Goal: Information Seeking & Learning: Learn about a topic

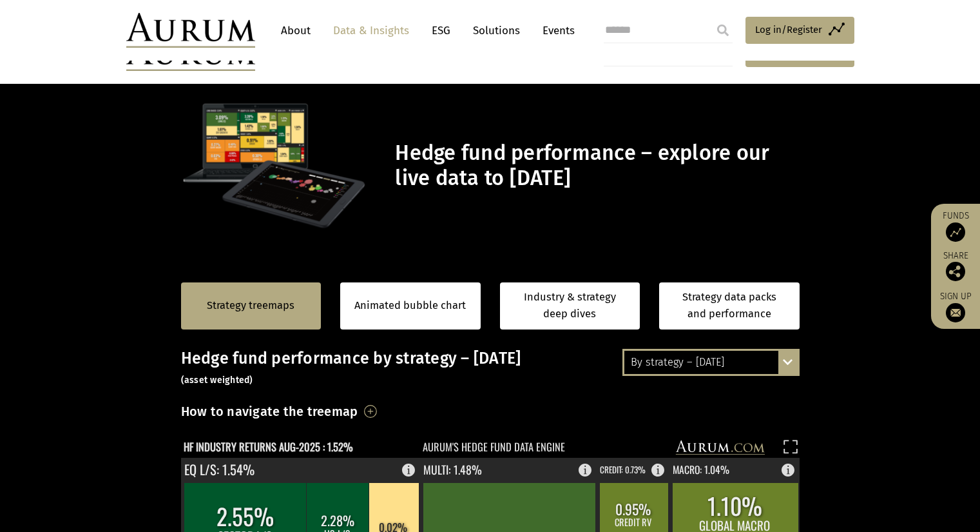
scroll to position [193, 0]
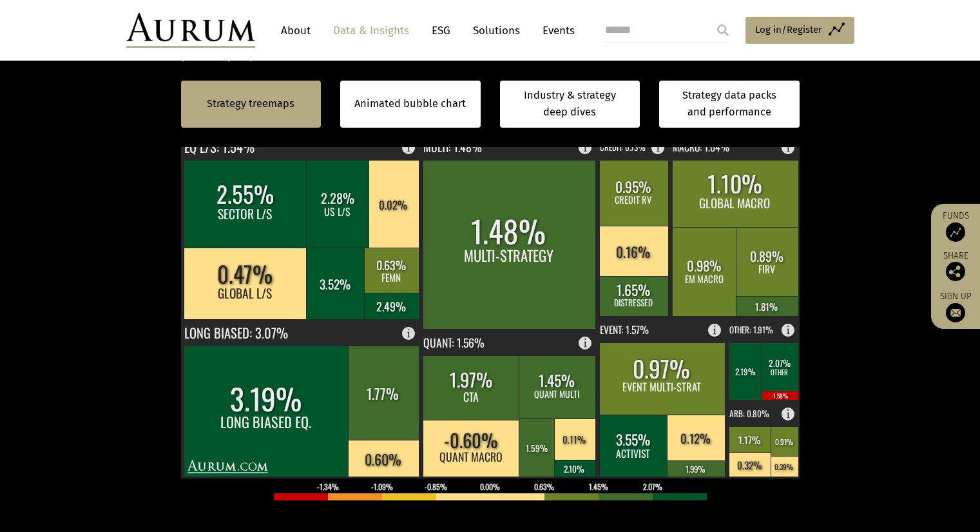
scroll to position [387, 0]
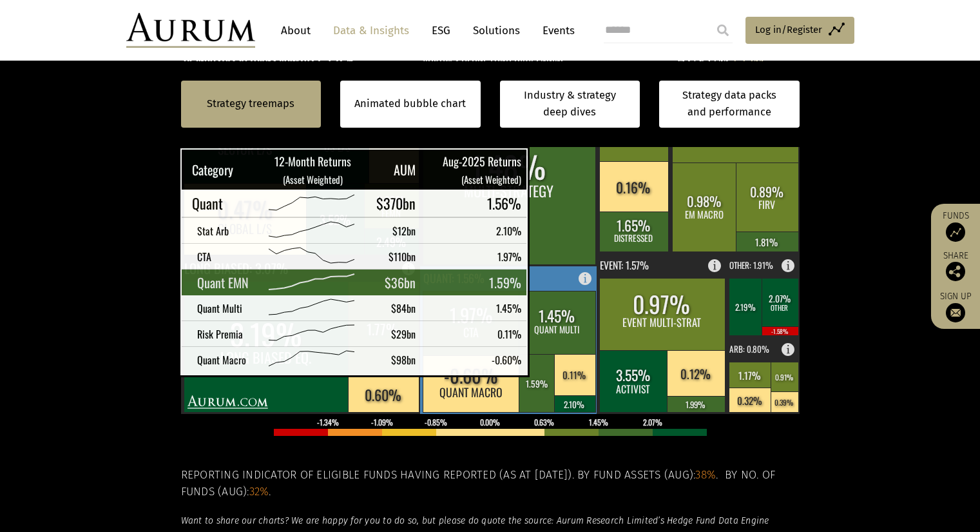
click at [552, 363] on rect at bounding box center [537, 383] width 37 height 58
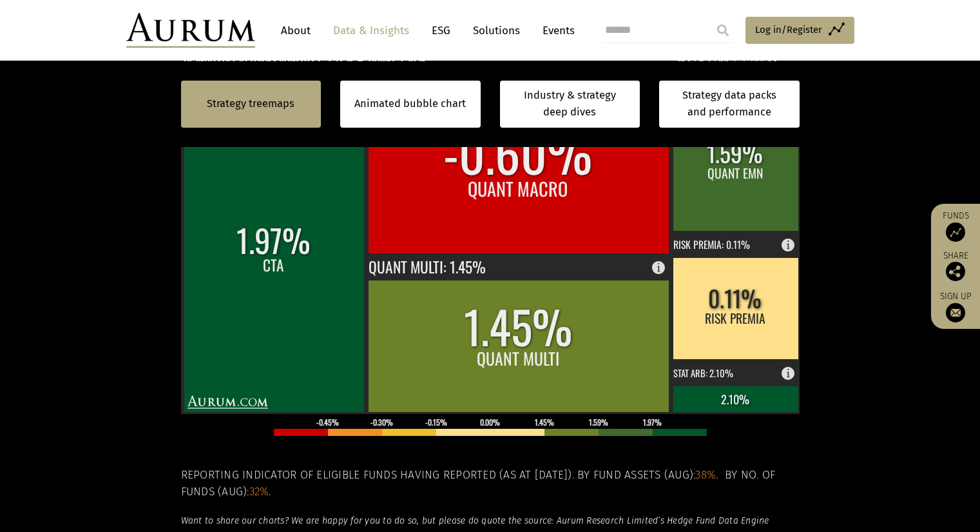
scroll to position [322, 0]
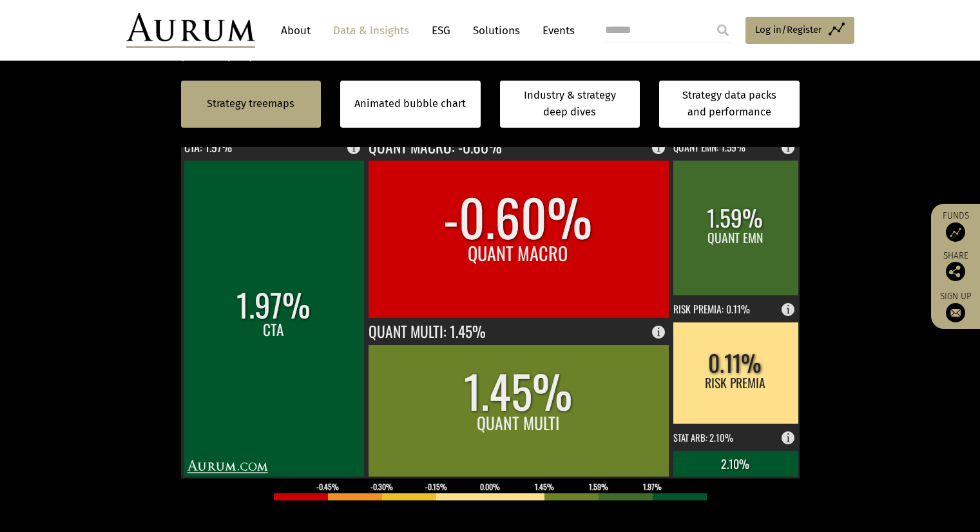
scroll to position [322, 0]
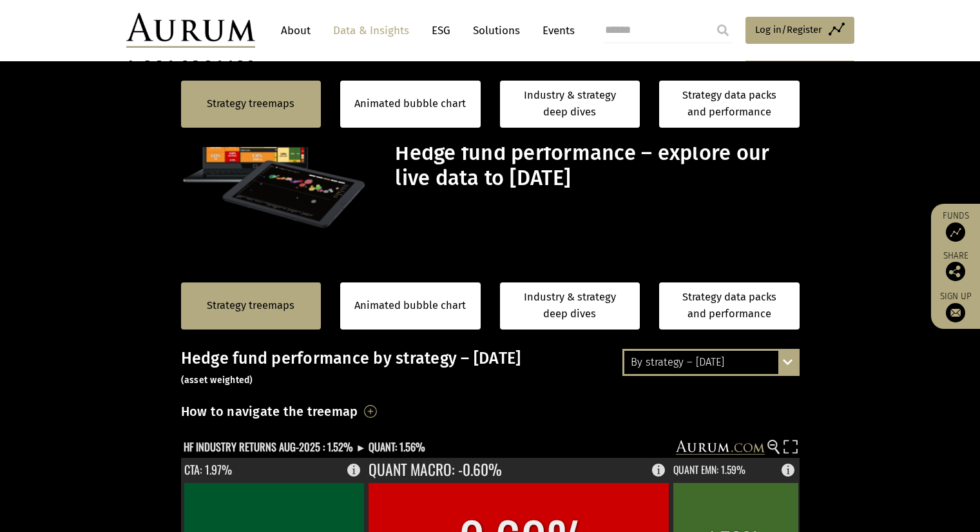
scroll to position [322, 0]
